Goal: Navigation & Orientation: Find specific page/section

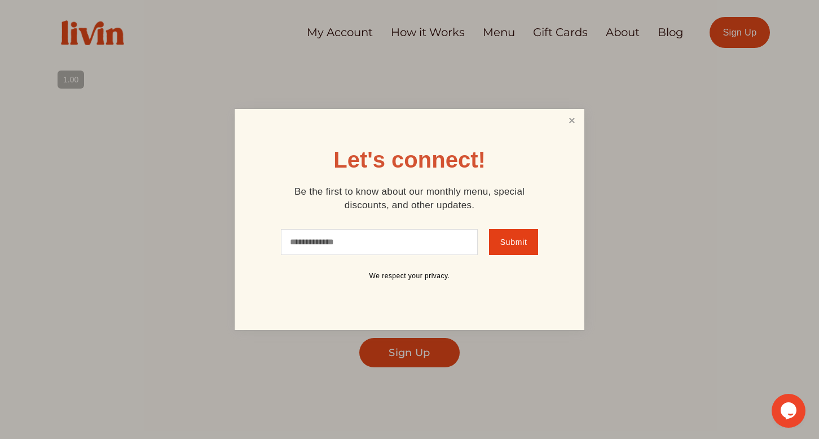
click at [567, 118] on link "Close" at bounding box center [571, 121] width 21 height 21
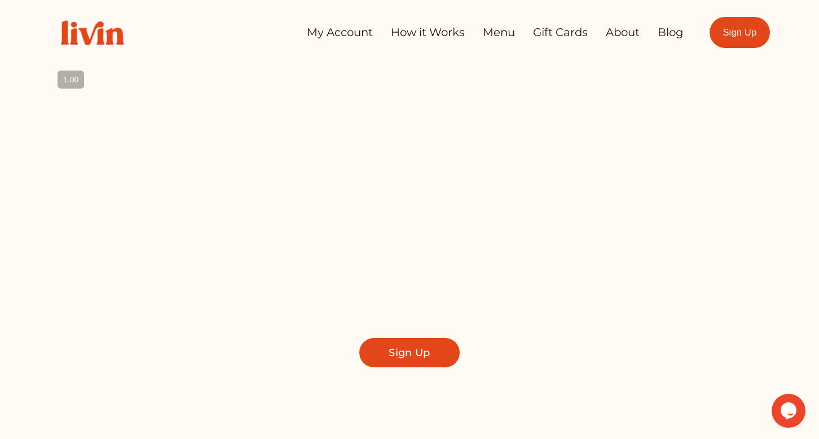
click at [493, 31] on link "Menu" at bounding box center [499, 32] width 32 height 22
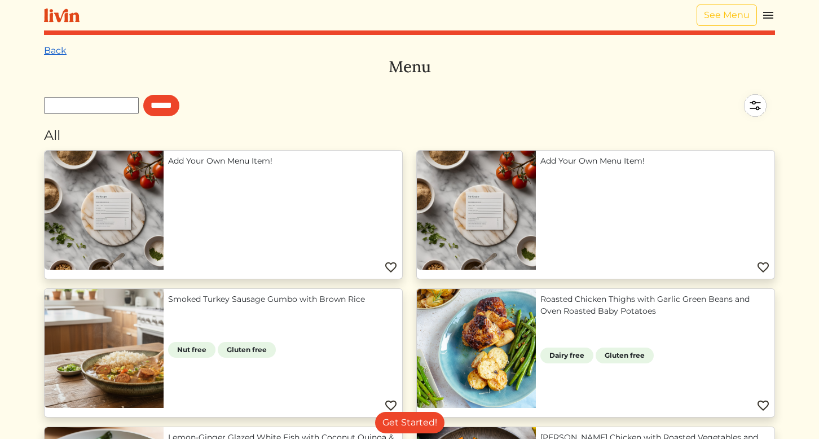
click at [51, 47] on link "Back" at bounding box center [55, 50] width 23 height 11
